Goal: Complete application form

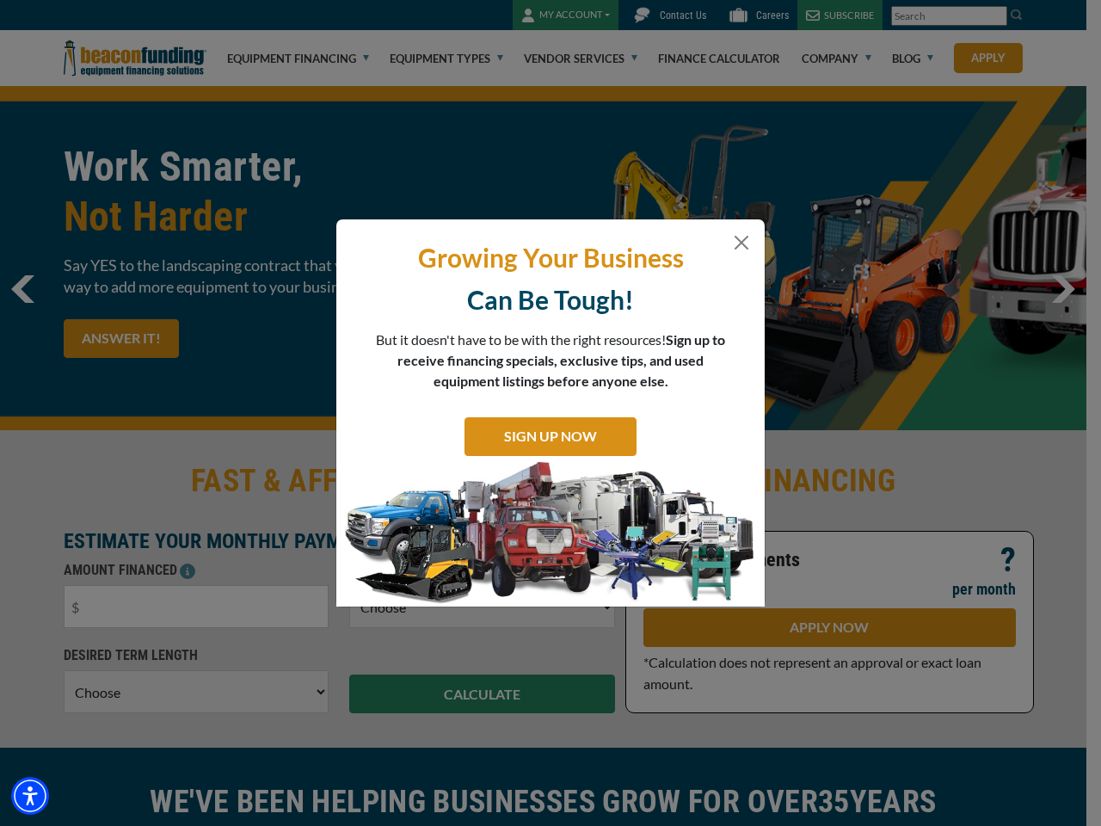
click at [550, 413] on div "Growing Your Business Can Be Tough! But it doesn't have to be with the right re…" at bounding box center [550, 412] width 428 height 387
click at [30, 796] on img "Accessibility Menu" at bounding box center [30, 796] width 38 height 38
click at [543, 413] on body "Skip to main content Enable accessibility for low vision Open the accessibility…" at bounding box center [550, 413] width 1101 height 826
click at [550, 413] on body "Skip to main content Enable accessibility for low vision Open the accessibility…" at bounding box center [550, 413] width 1101 height 826
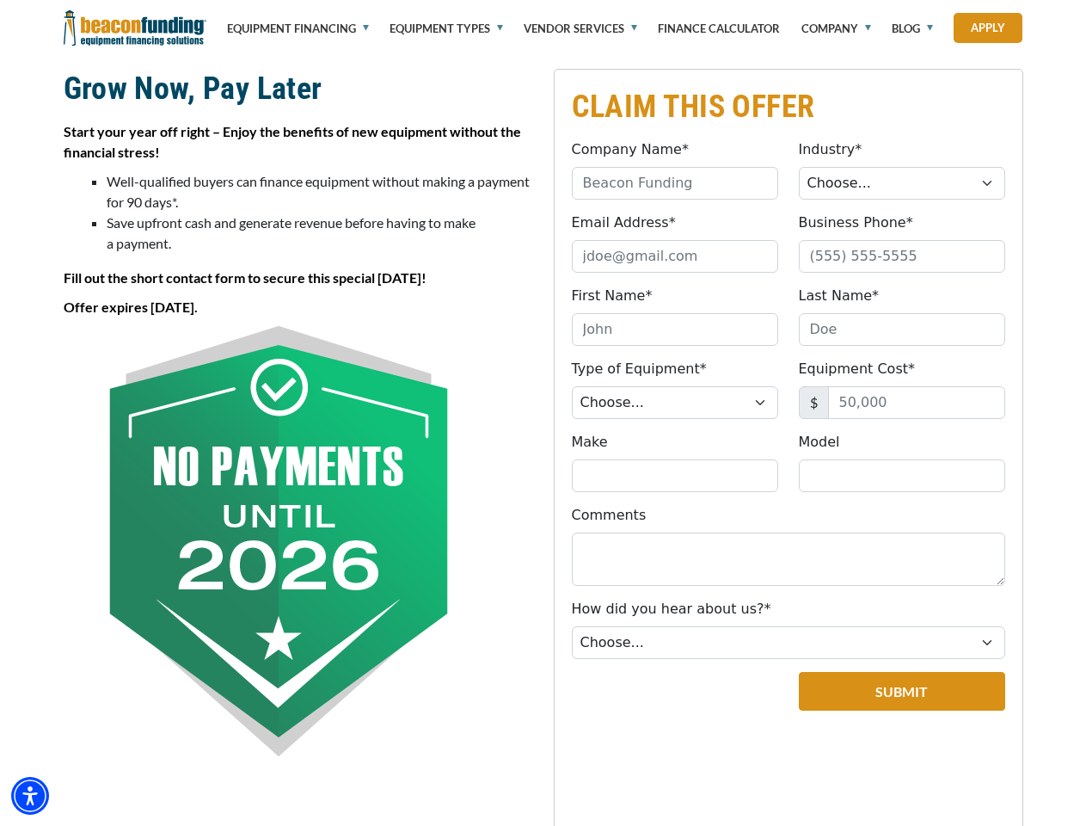
scroll to position [430, 0]
